Goal: Task Accomplishment & Management: Use online tool/utility

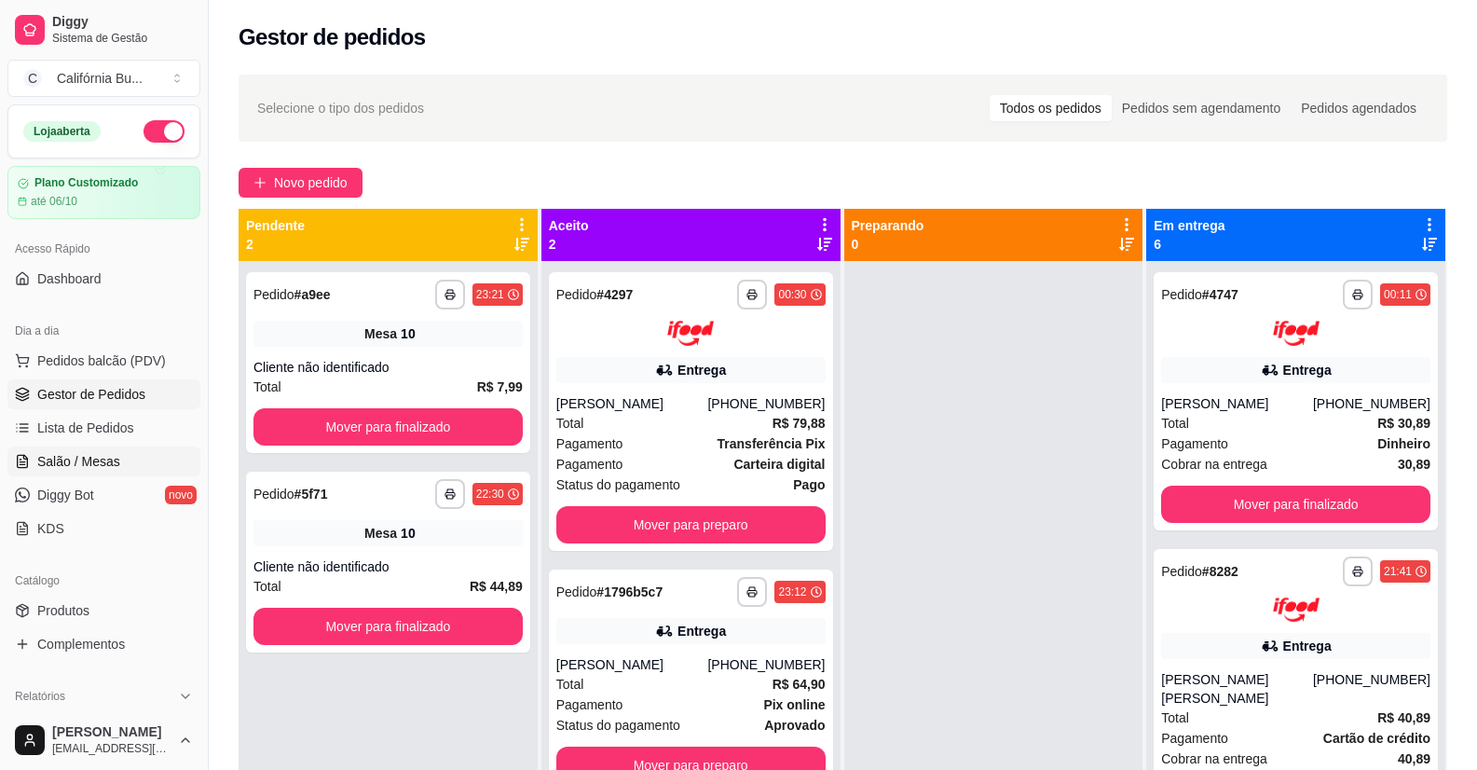
click at [80, 466] on span "Salão / Mesas" at bounding box center [78, 461] width 83 height 19
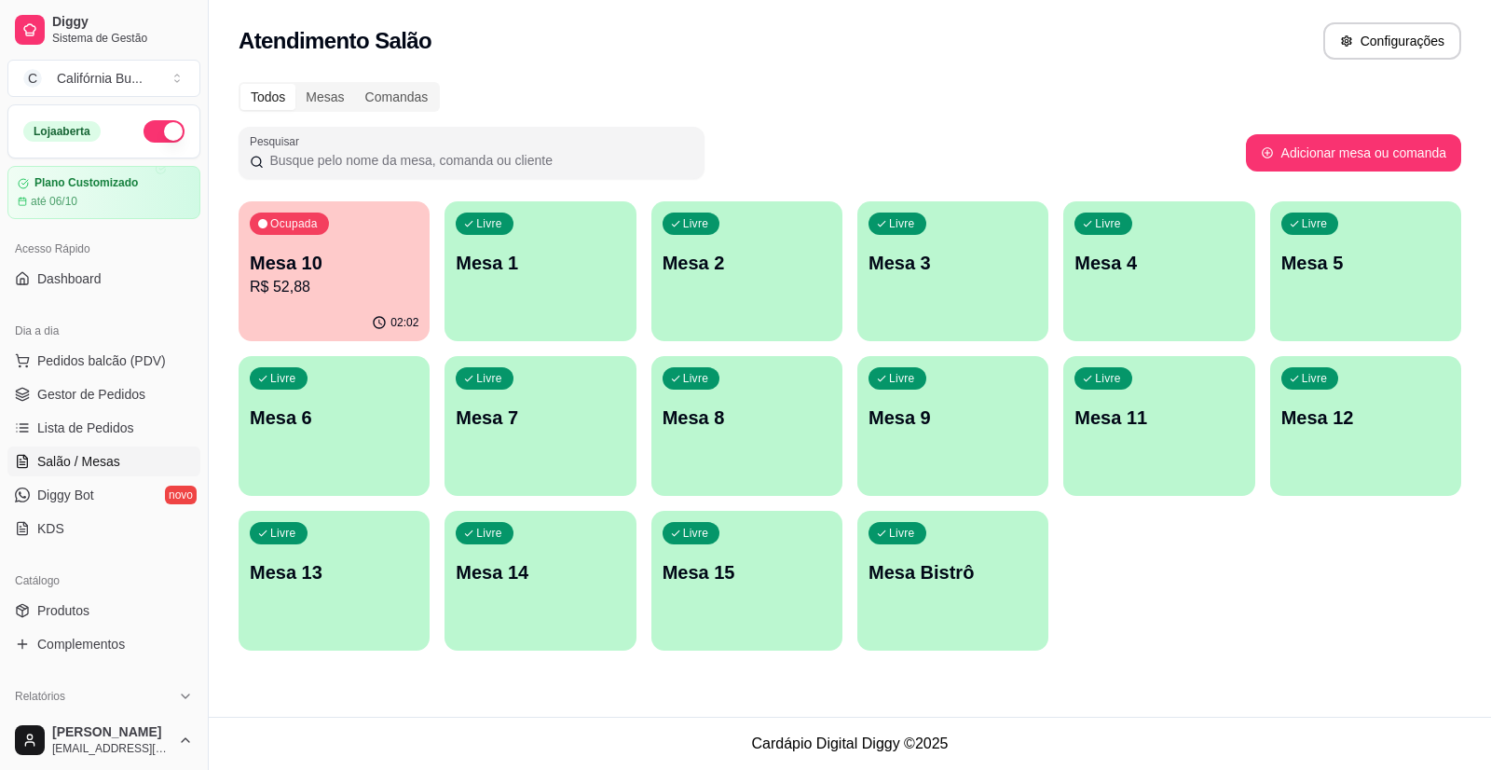
click at [349, 263] on p "Mesa 10" at bounding box center [334, 263] width 169 height 26
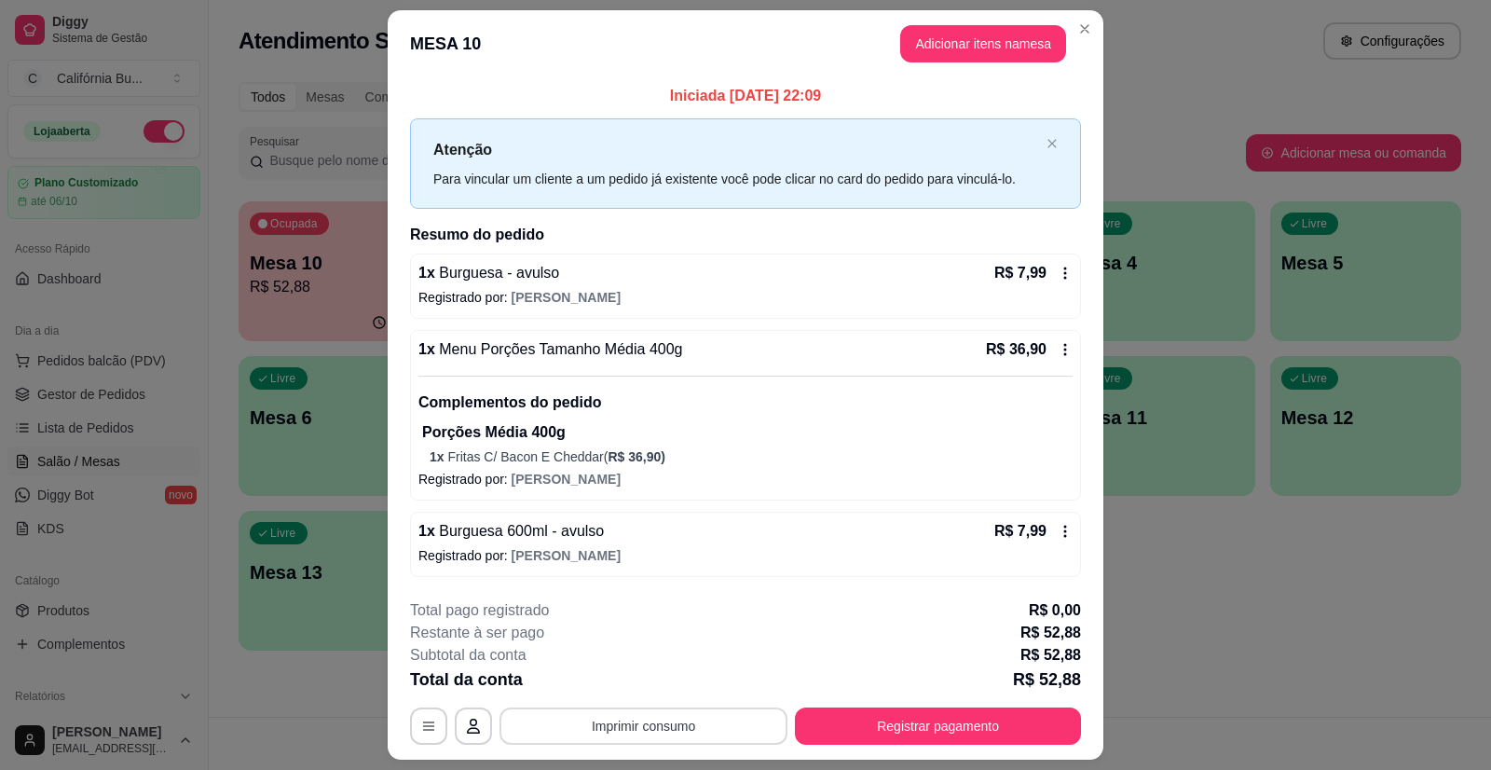
click at [590, 731] on button "Imprimir consumo" at bounding box center [643, 725] width 288 height 37
click at [645, 650] on button "Balcão" at bounding box center [642, 646] width 135 height 30
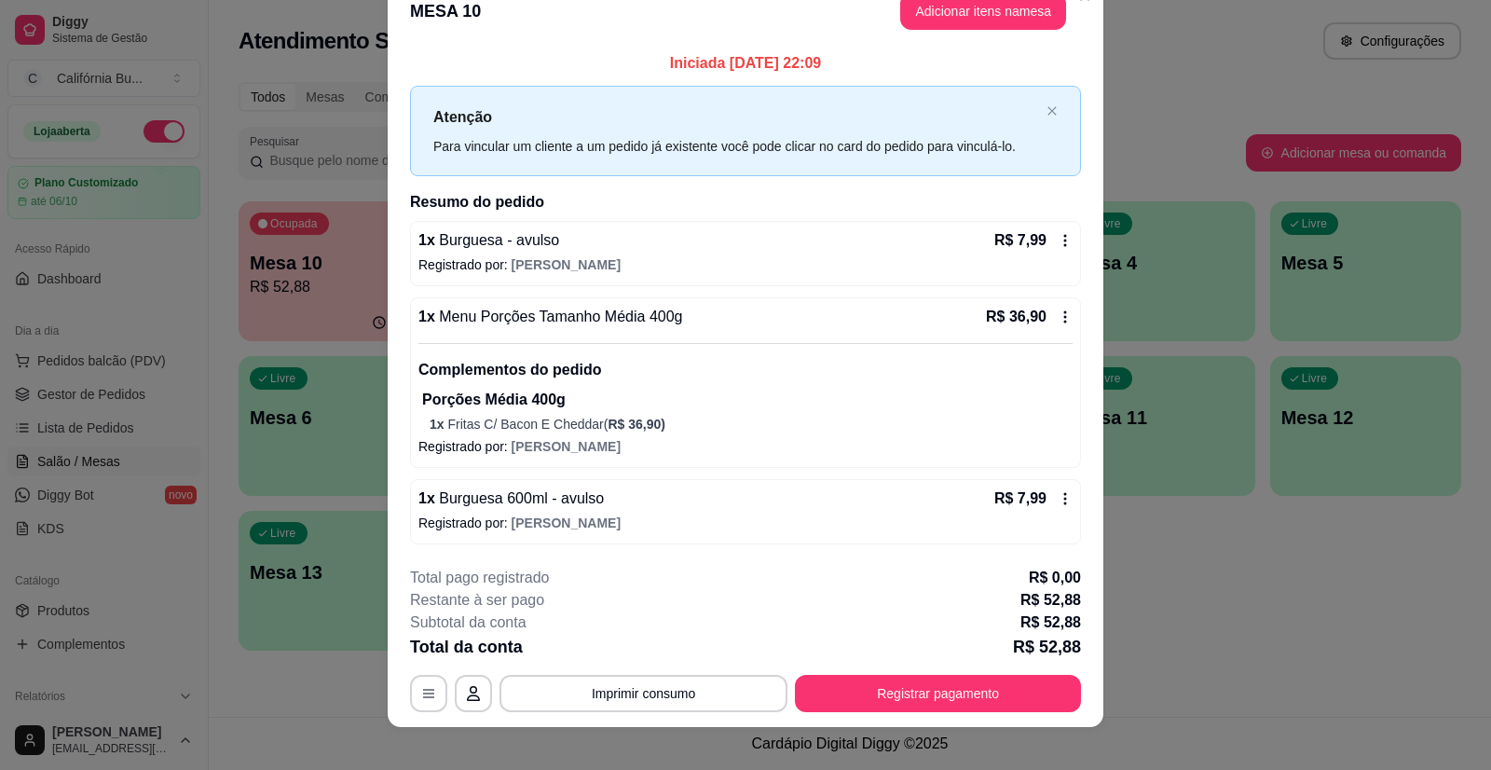
scroll to position [49, 0]
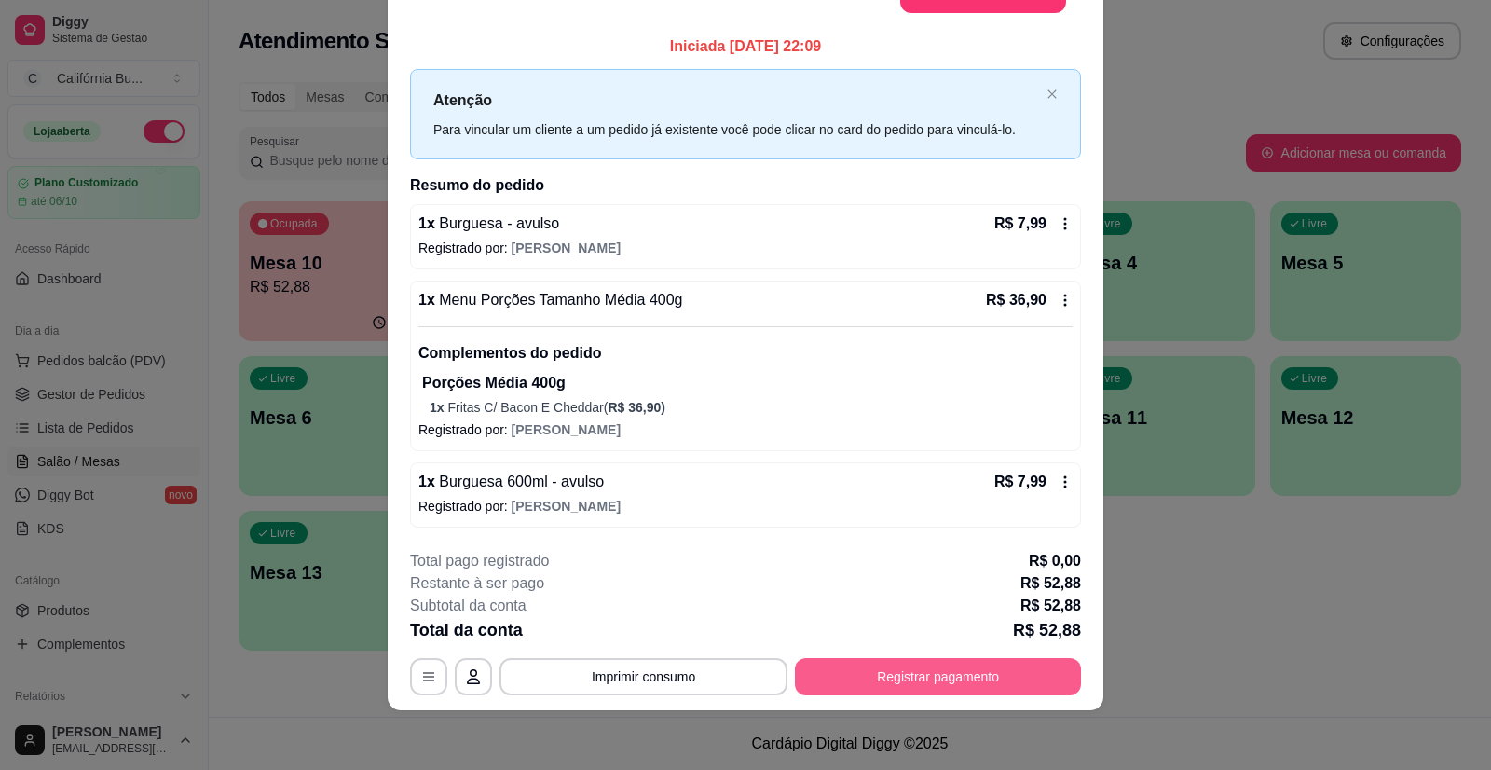
click at [939, 671] on button "Registrar pagamento" at bounding box center [938, 676] width 286 height 37
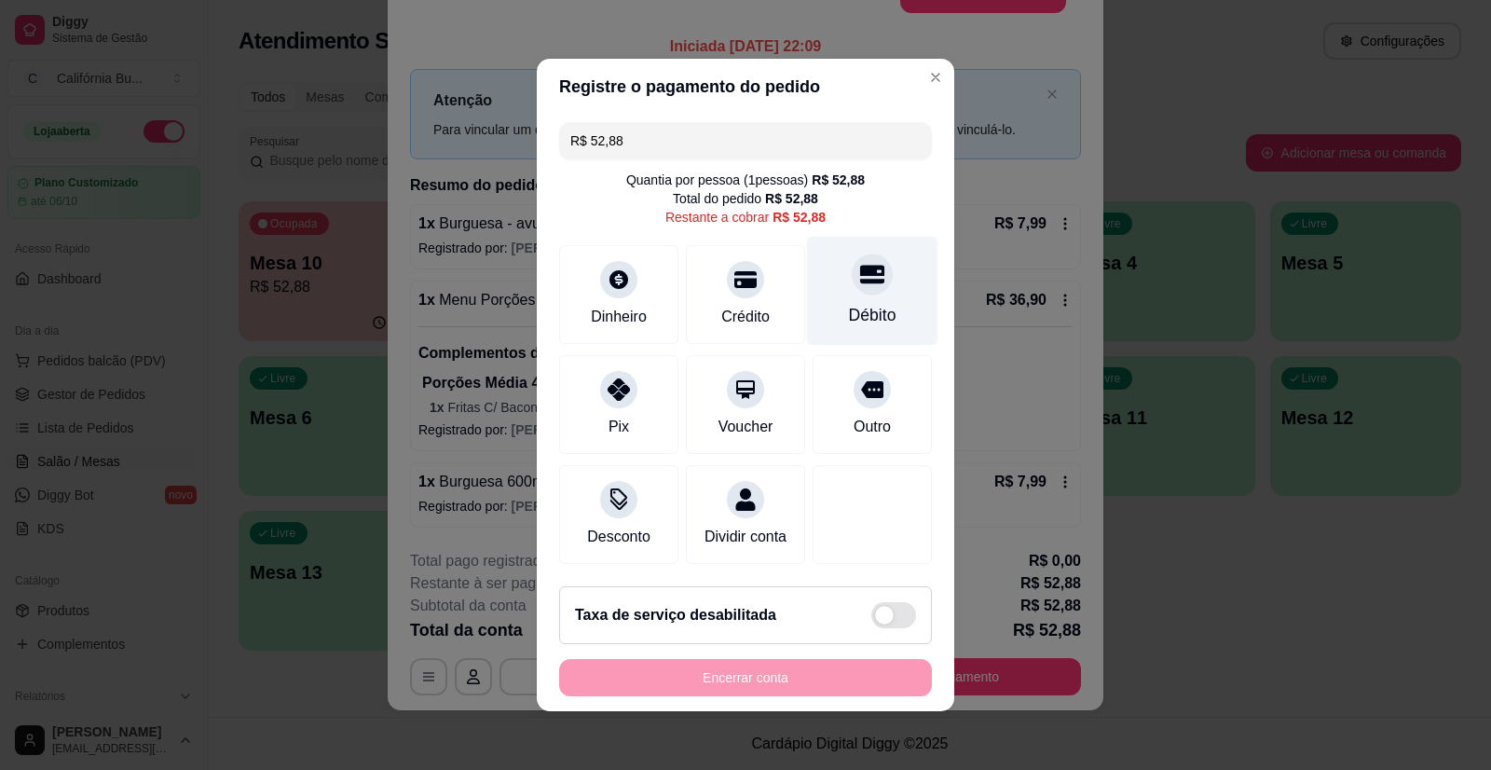
click at [860, 266] on icon at bounding box center [872, 274] width 24 height 24
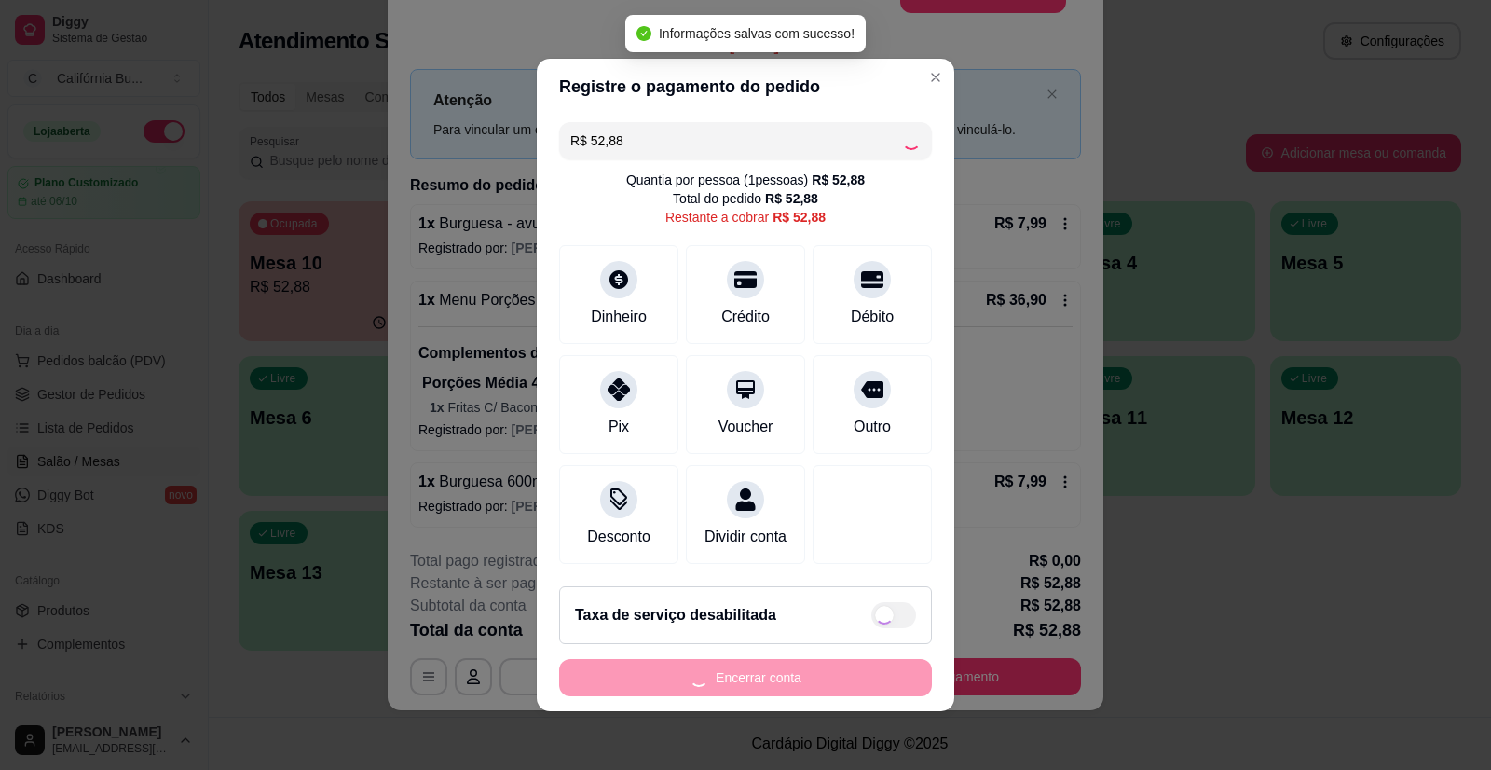
type input "R$ 0,00"
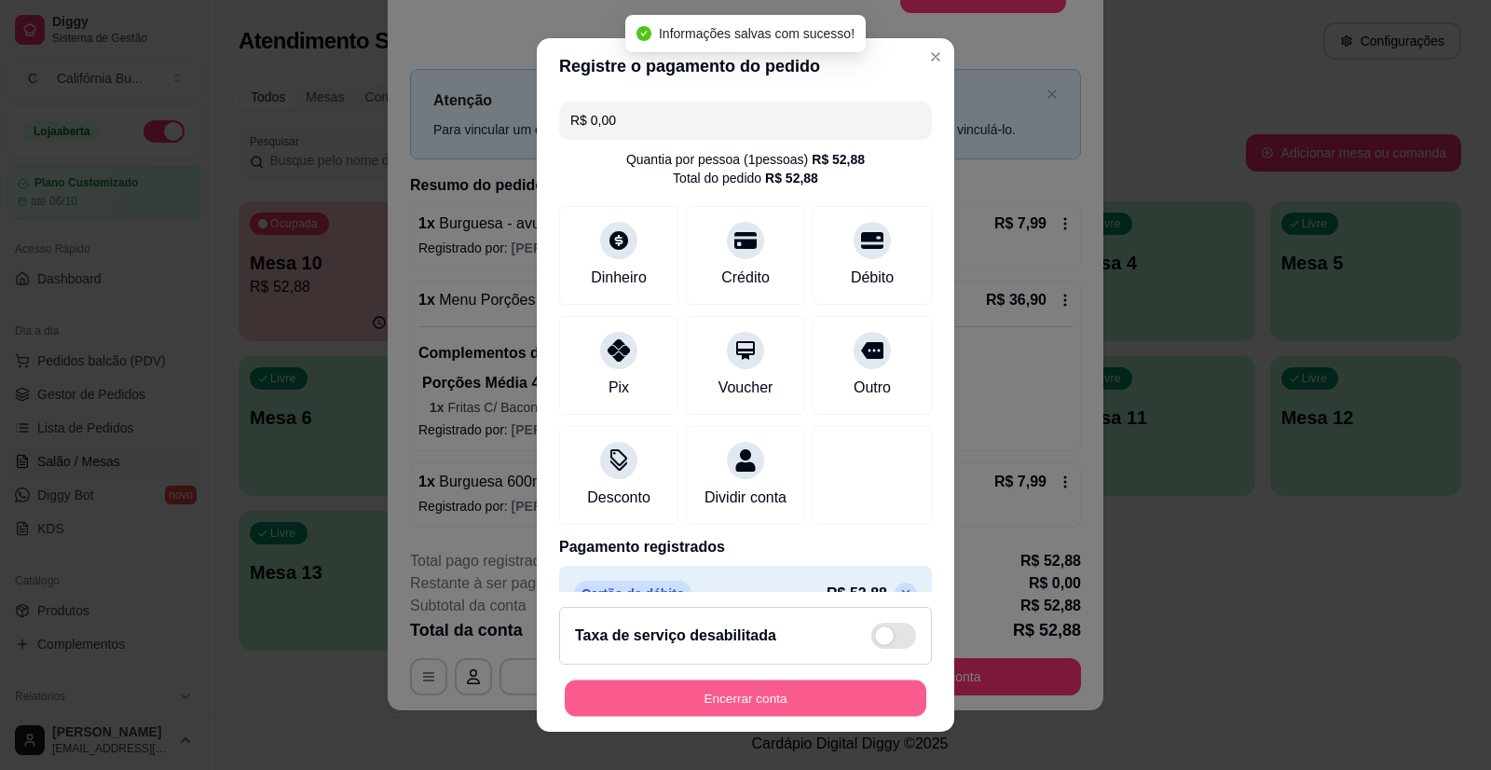
click at [775, 689] on button "Encerrar conta" at bounding box center [746, 697] width 362 height 36
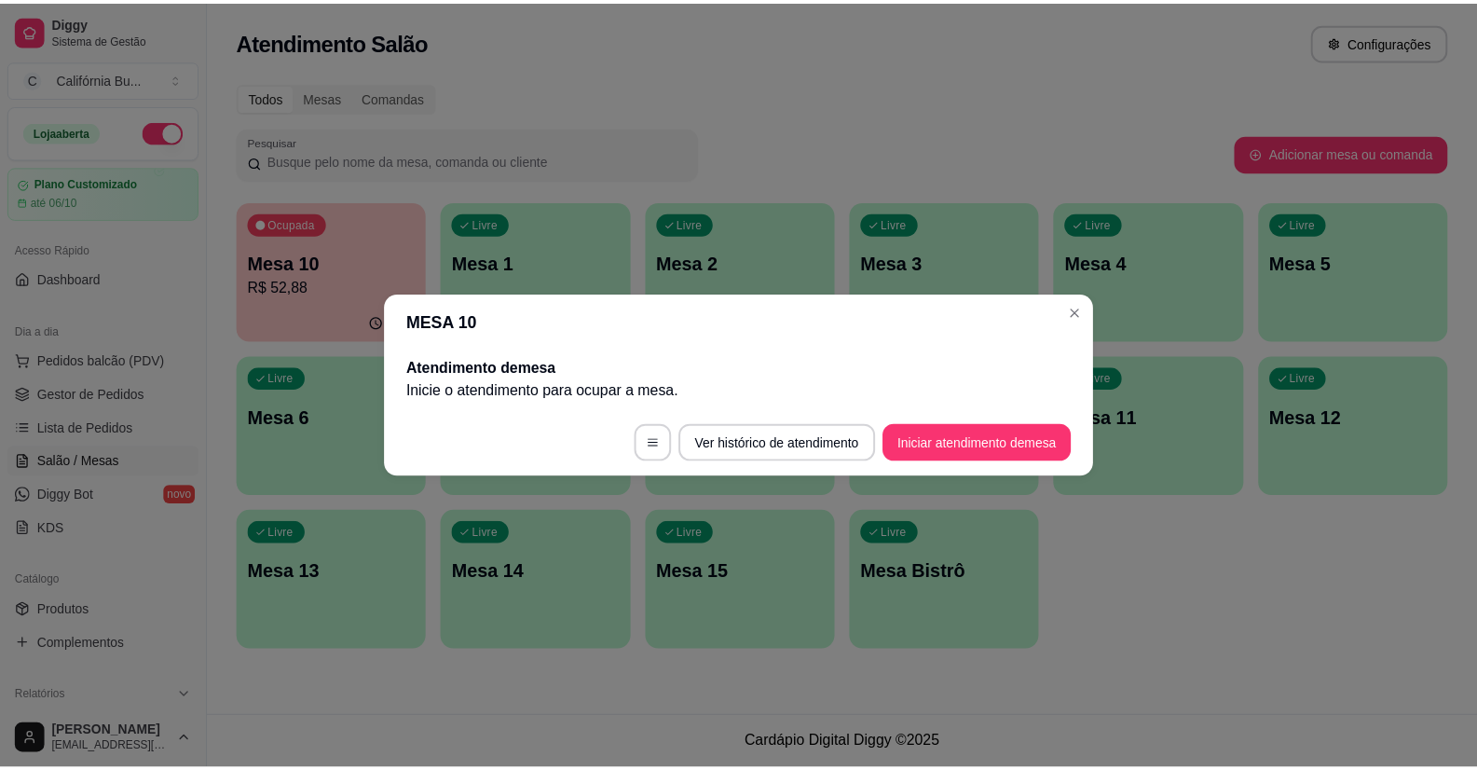
scroll to position [0, 0]
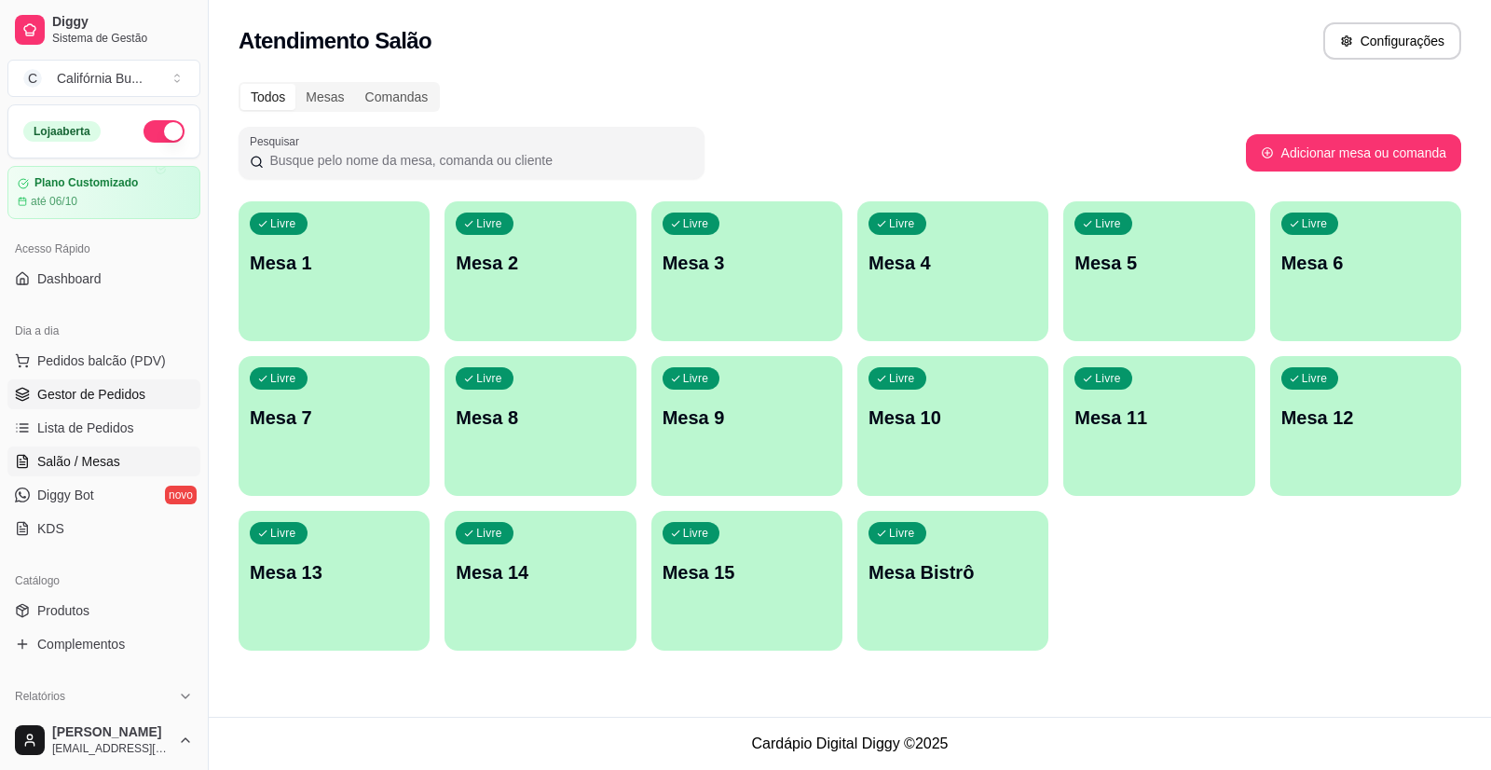
click at [96, 392] on span "Gestor de Pedidos" at bounding box center [91, 394] width 108 height 19
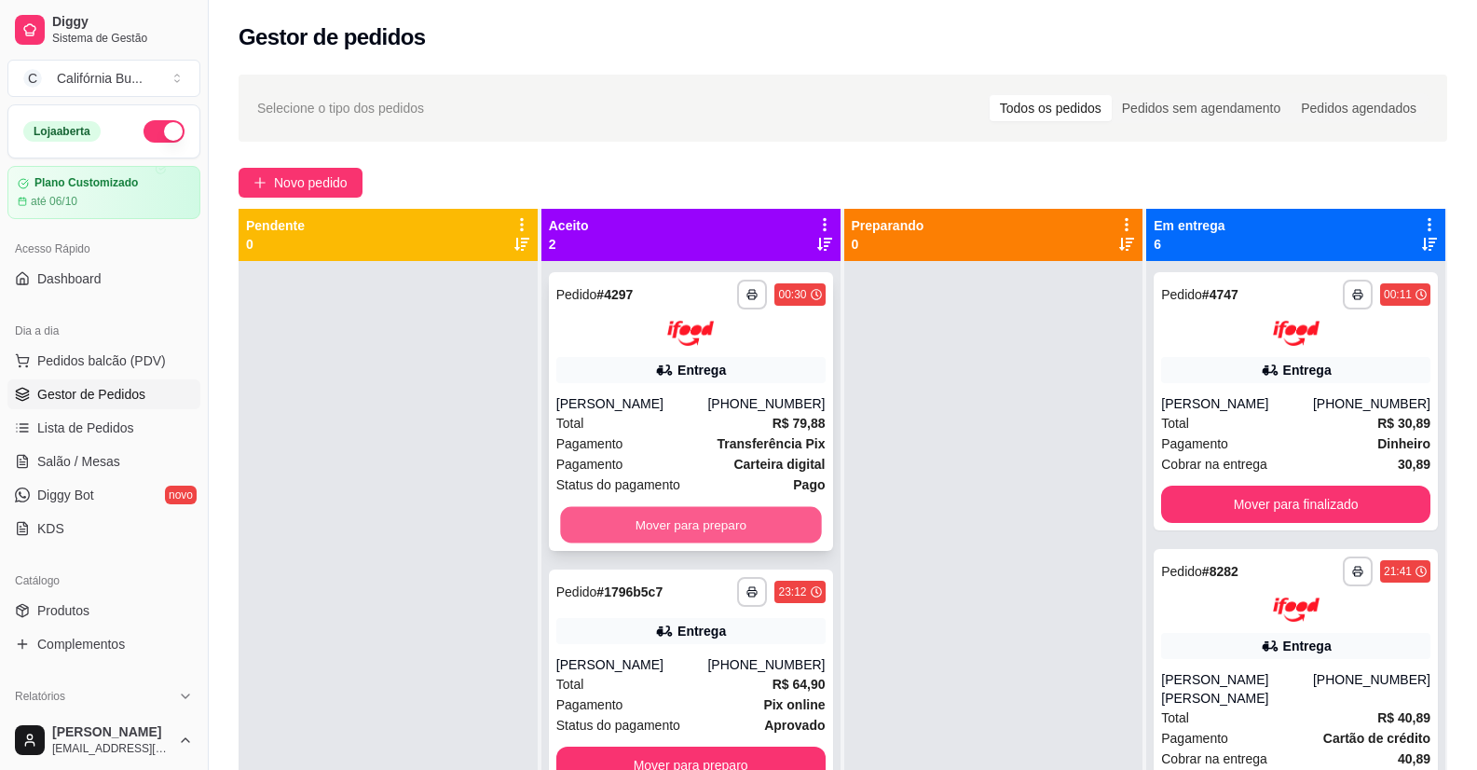
click at [647, 514] on button "Mover para preparo" at bounding box center [690, 524] width 261 height 36
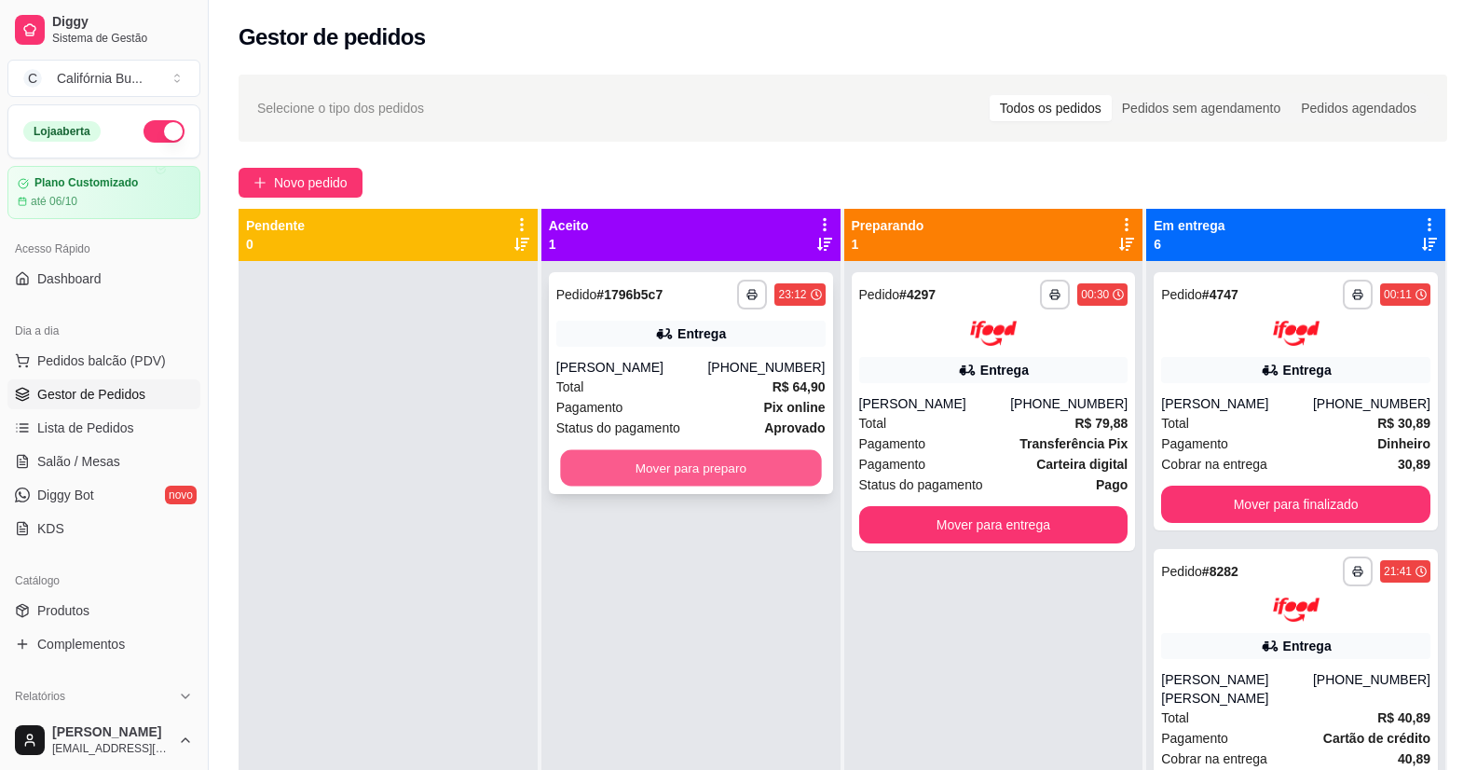
click at [677, 482] on button "Mover para preparo" at bounding box center [690, 468] width 261 height 36
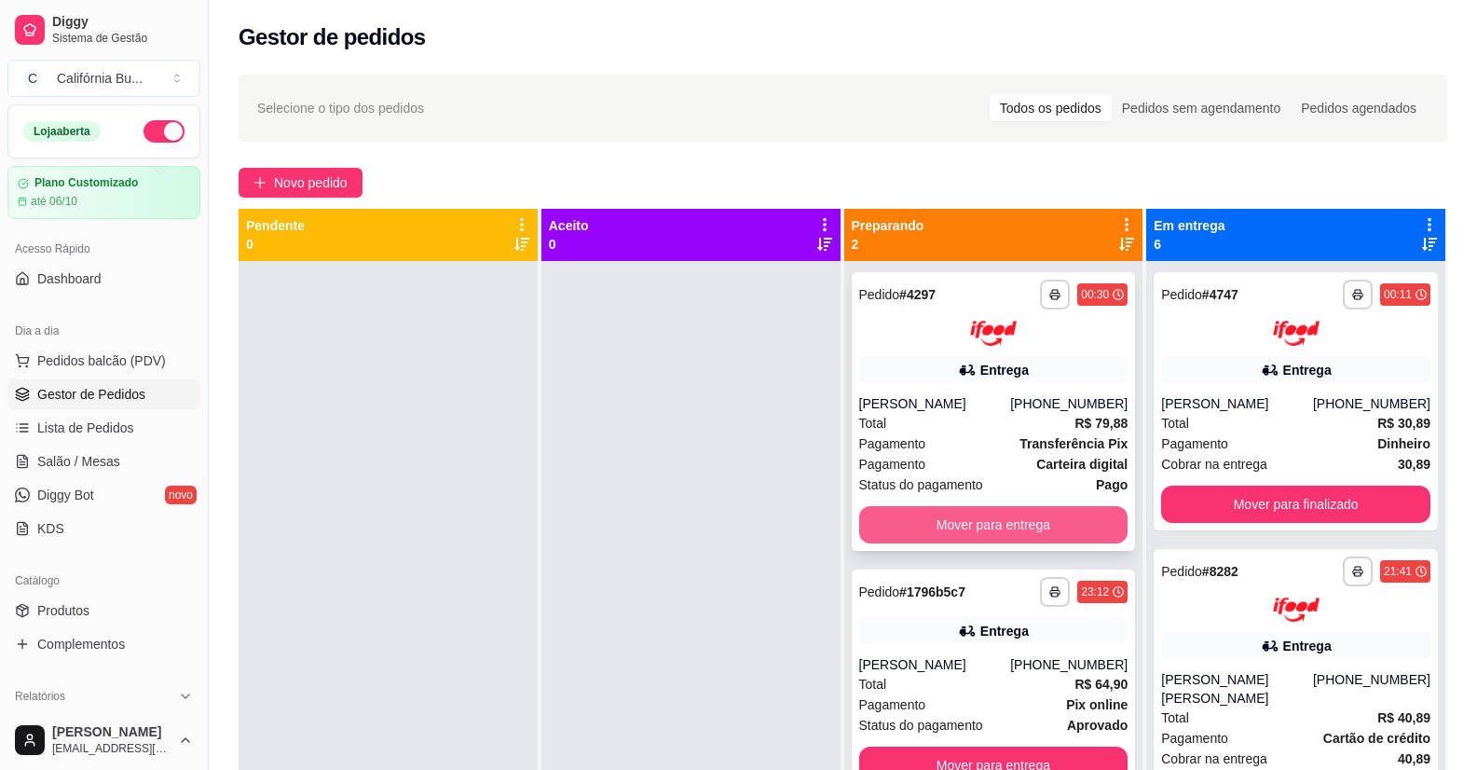
click at [1017, 514] on button "Mover para entrega" at bounding box center [993, 524] width 269 height 37
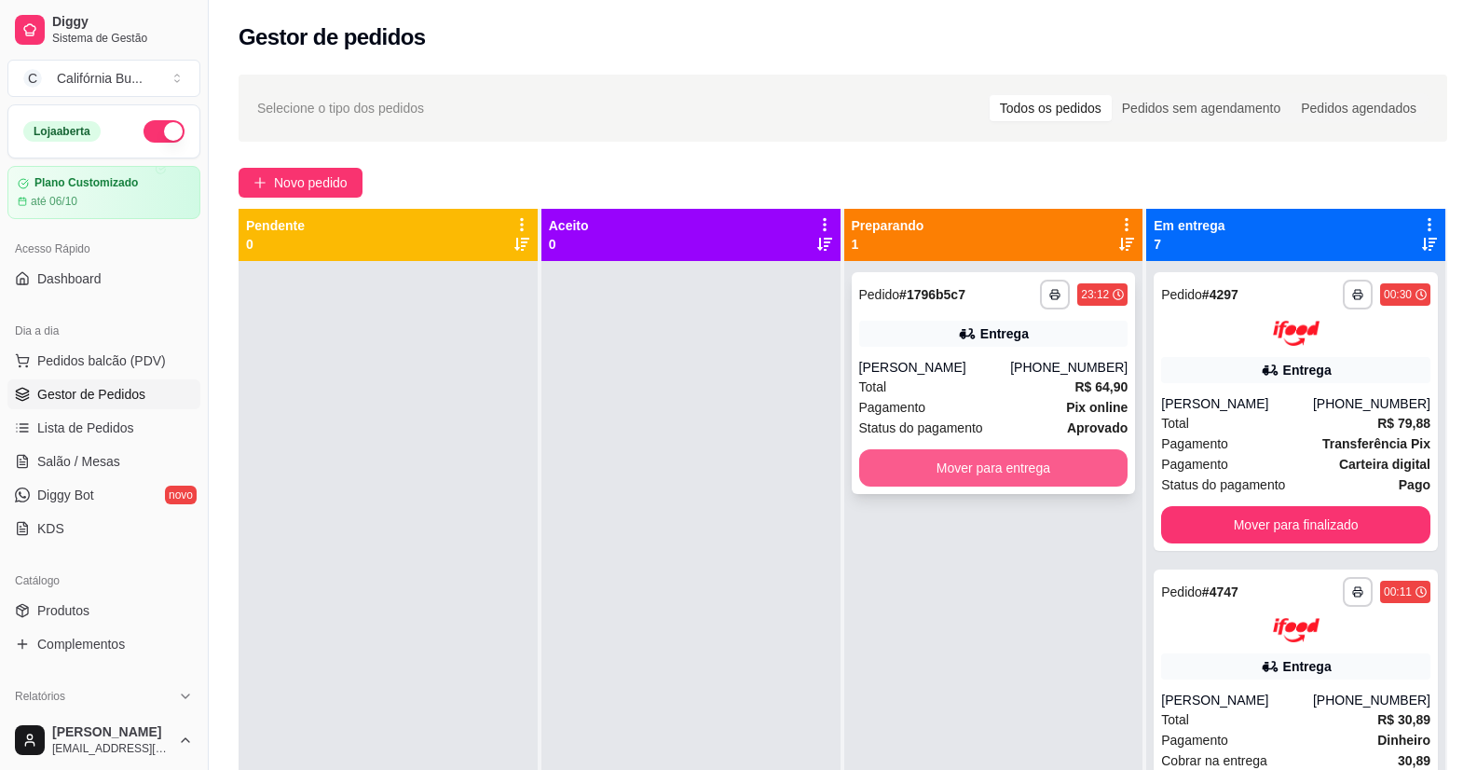
click at [1012, 466] on button "Mover para entrega" at bounding box center [993, 467] width 269 height 37
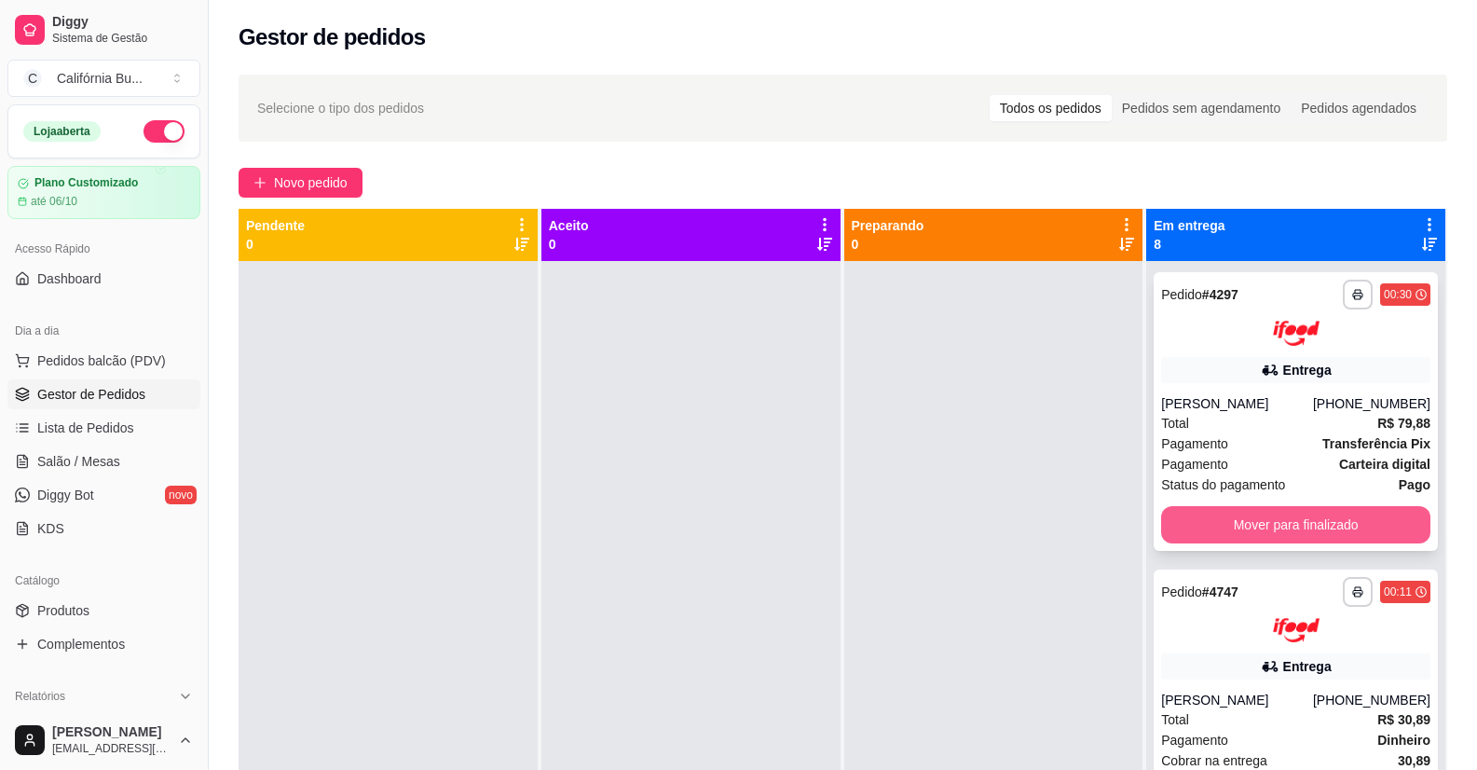
click at [1256, 526] on button "Mover para finalizado" at bounding box center [1295, 524] width 269 height 37
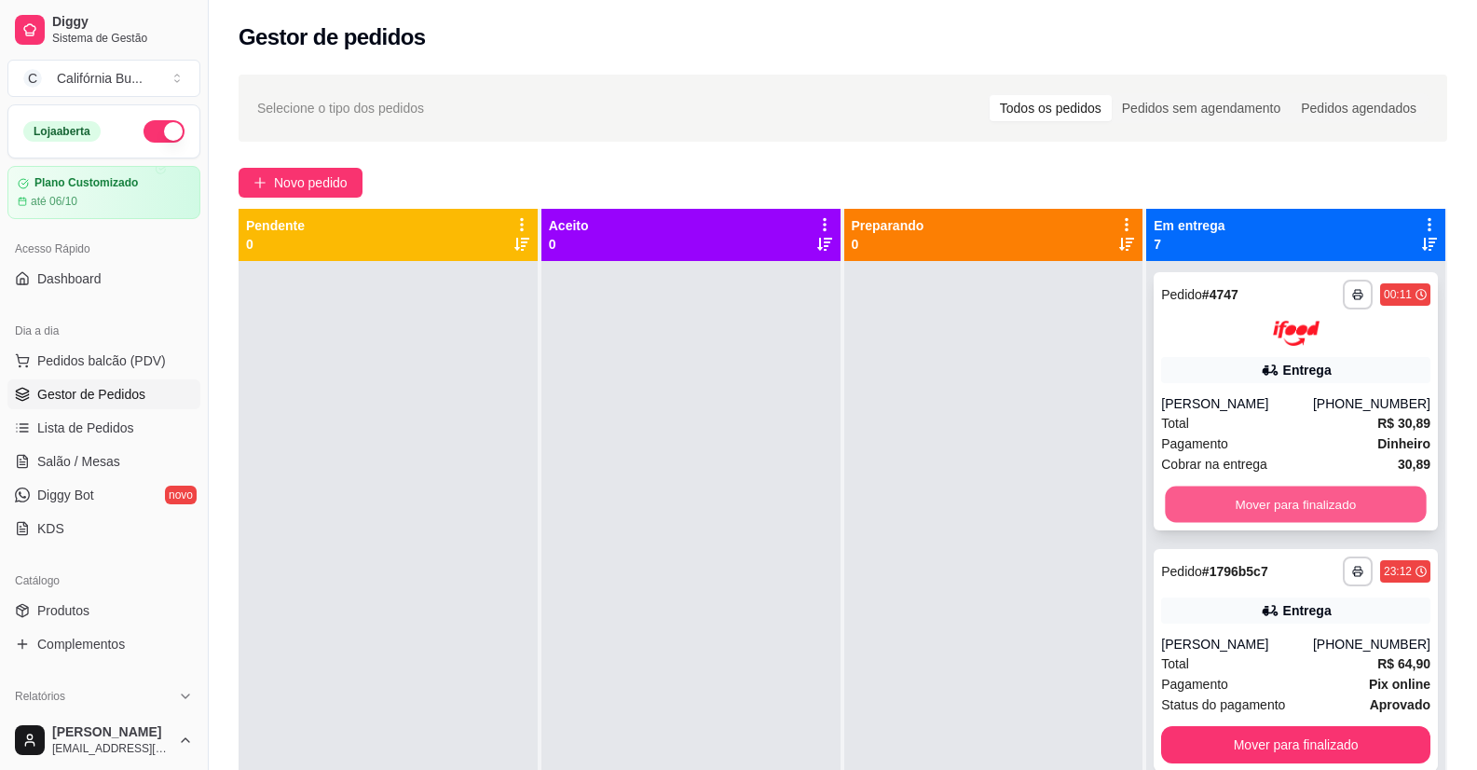
click at [1273, 497] on button "Mover para finalizado" at bounding box center [1296, 504] width 261 height 36
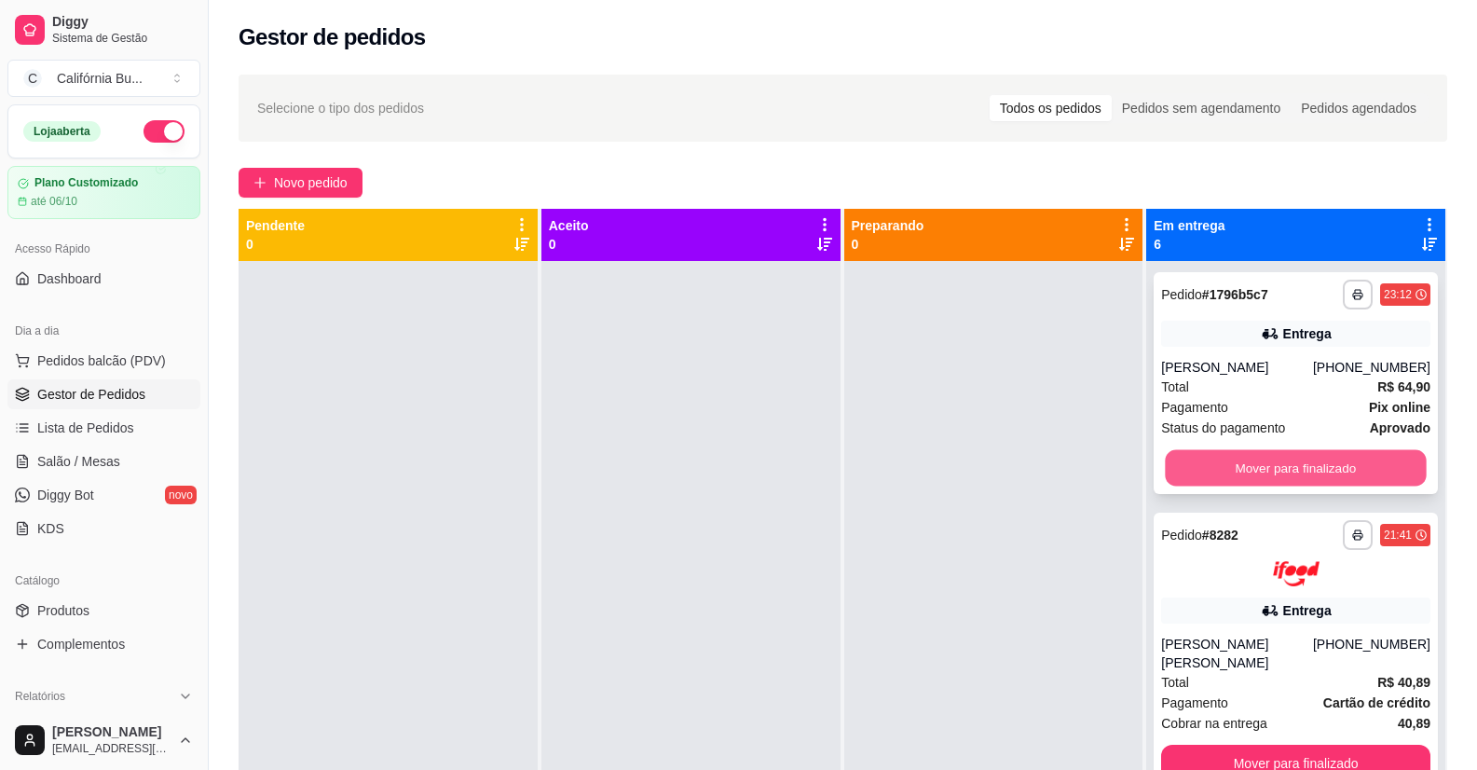
click at [1272, 469] on button "Mover para finalizado" at bounding box center [1296, 468] width 261 height 36
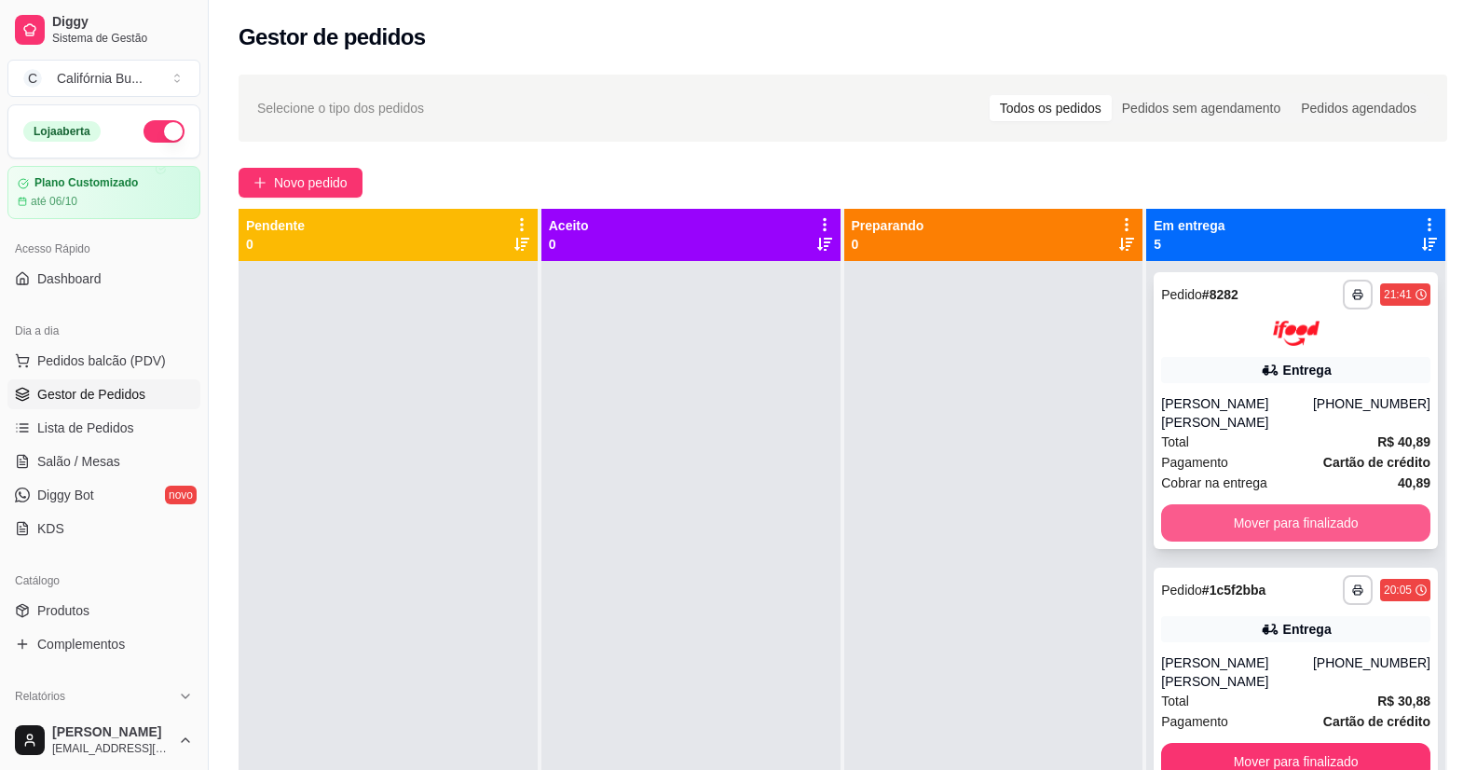
click at [1276, 507] on button "Mover para finalizado" at bounding box center [1295, 522] width 269 height 37
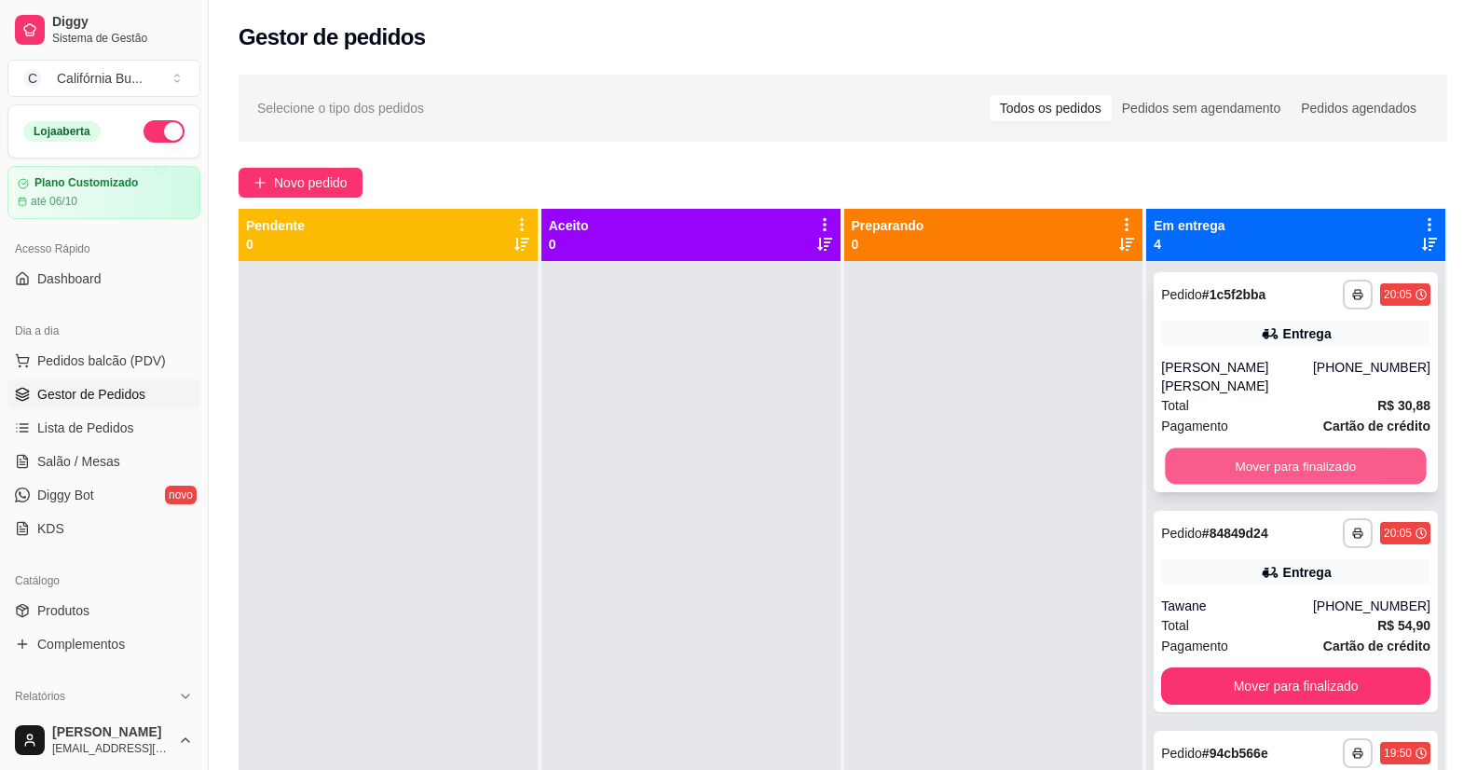
click at [1270, 451] on button "Mover para finalizado" at bounding box center [1296, 466] width 261 height 36
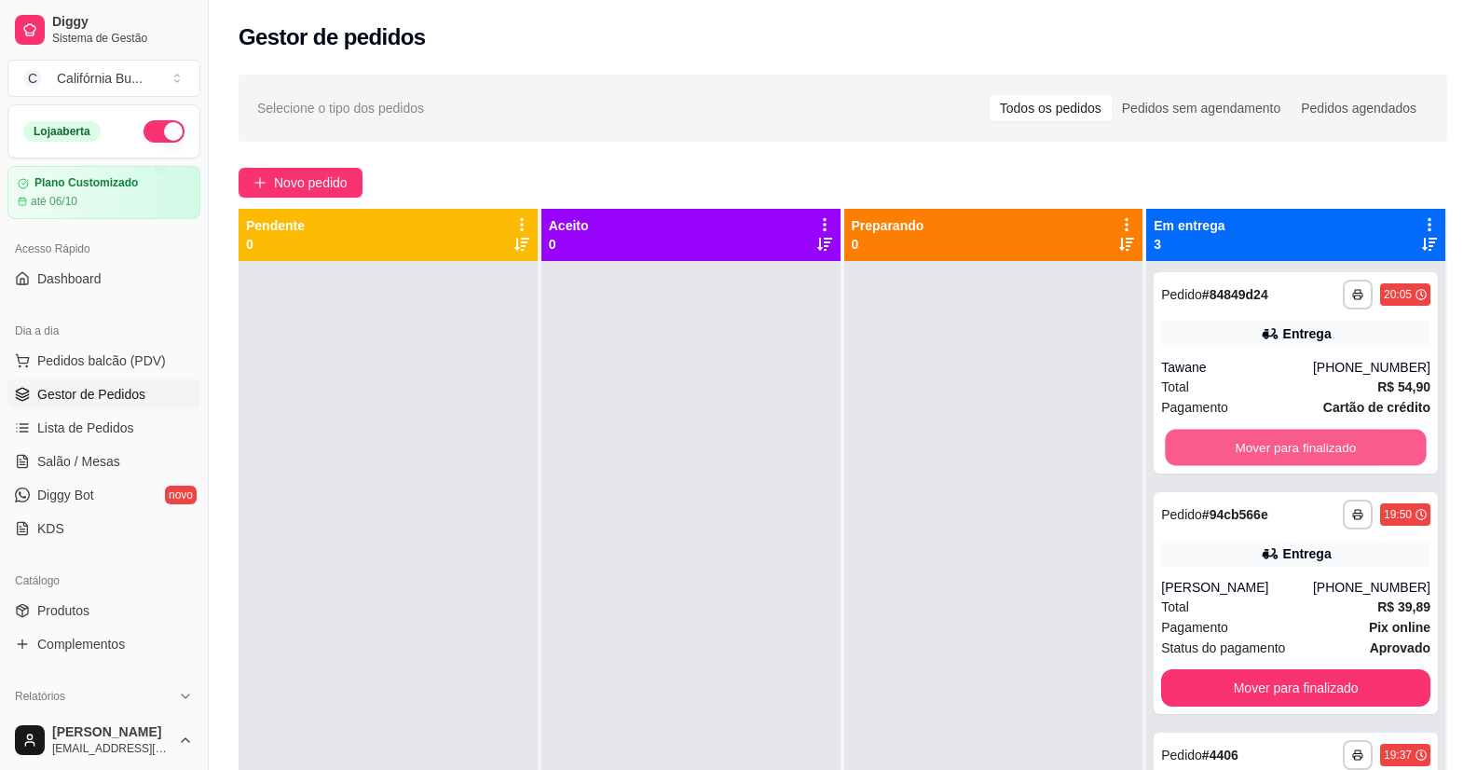
click at [1270, 451] on button "Mover para finalizado" at bounding box center [1296, 448] width 261 height 36
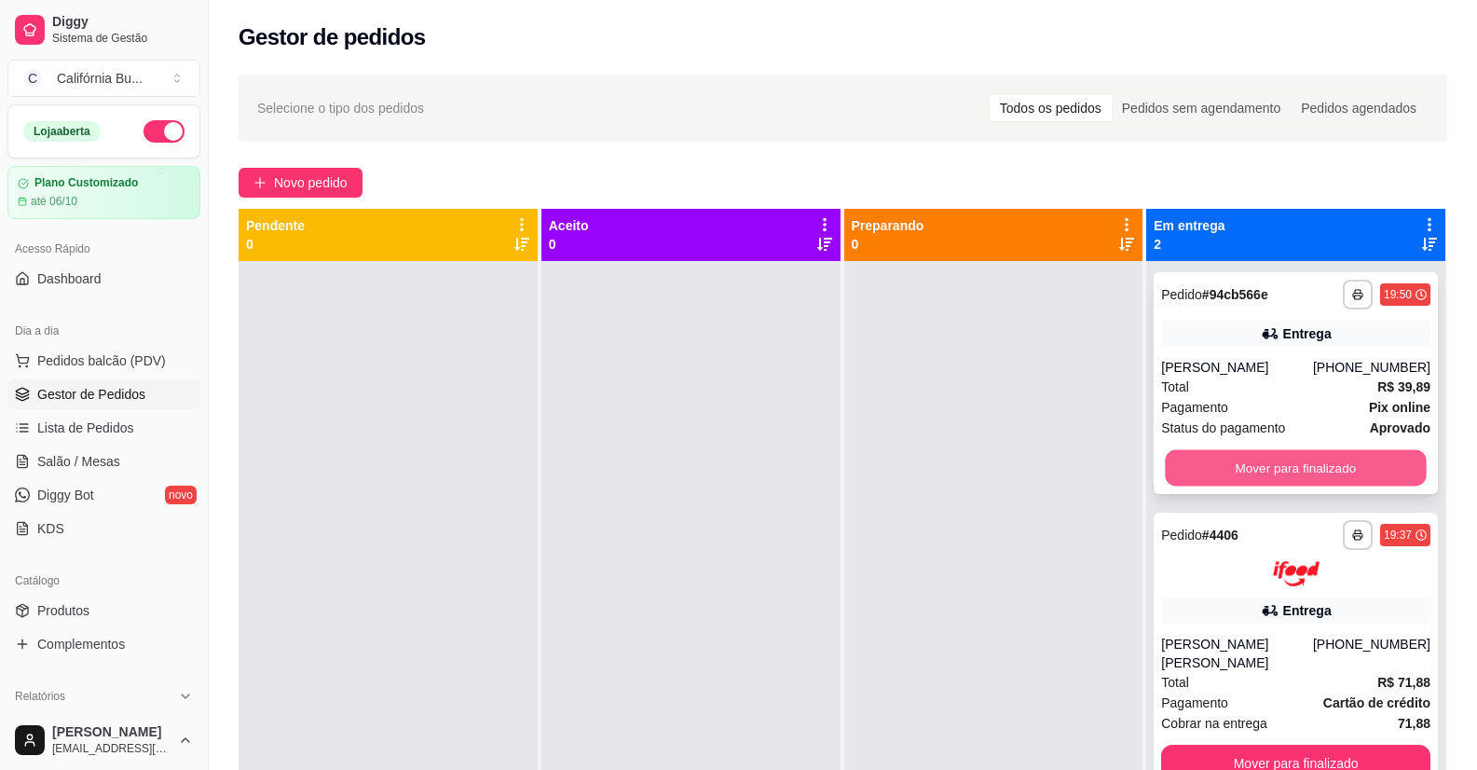
click at [1260, 464] on button "Mover para finalizado" at bounding box center [1296, 468] width 261 height 36
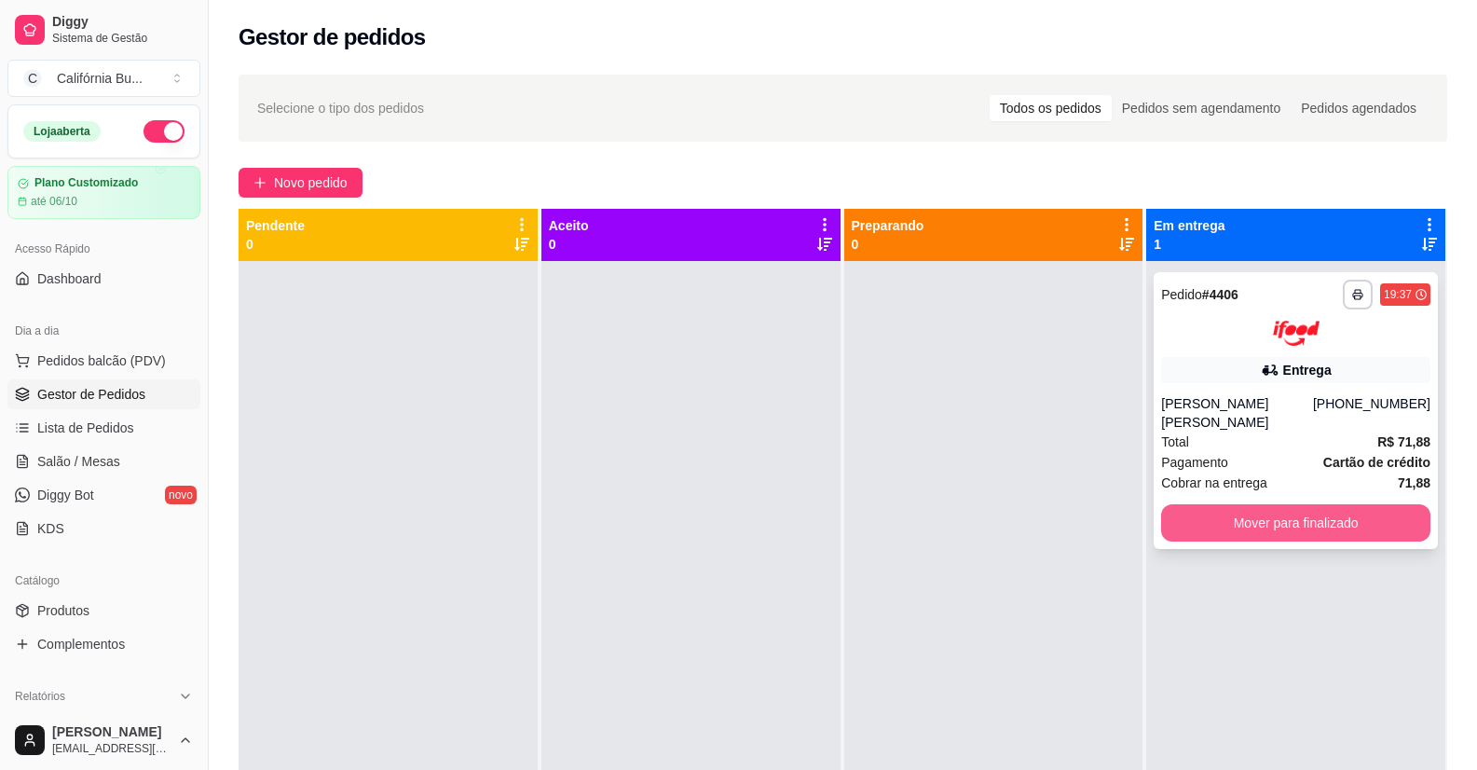
click at [1276, 504] on button "Mover para finalizado" at bounding box center [1295, 522] width 269 height 37
